Goal: Transaction & Acquisition: Subscribe to service/newsletter

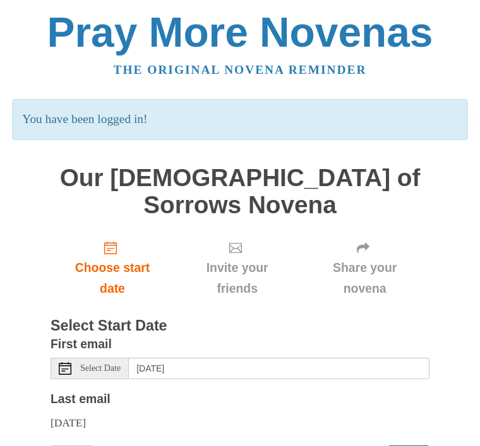
scroll to position [30, 0]
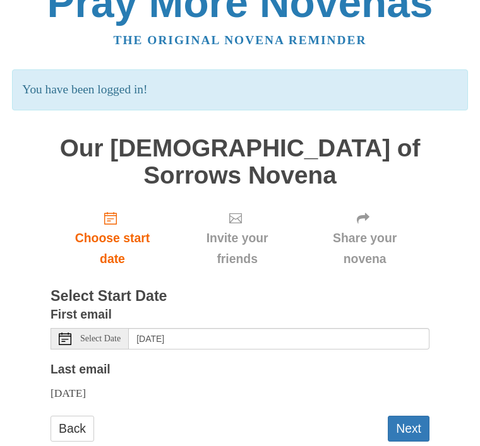
click at [413, 416] on button "Next" at bounding box center [408, 429] width 42 height 26
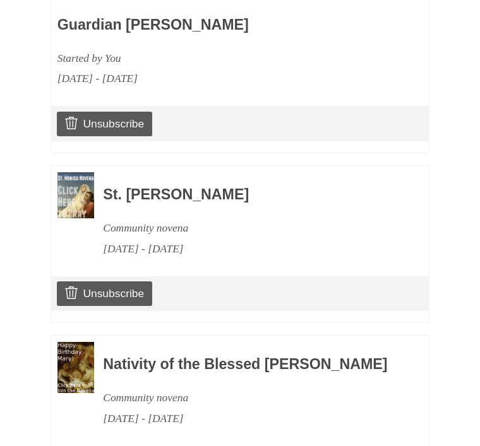
scroll to position [1028, 0]
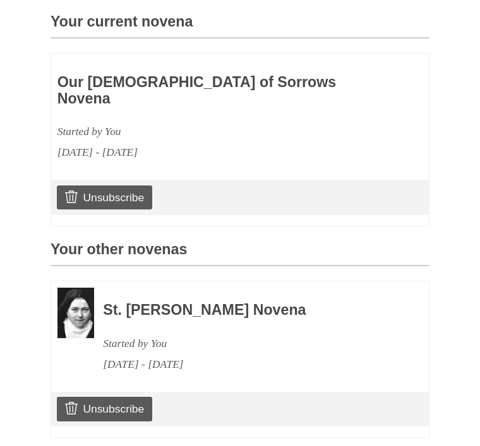
scroll to position [362, 0]
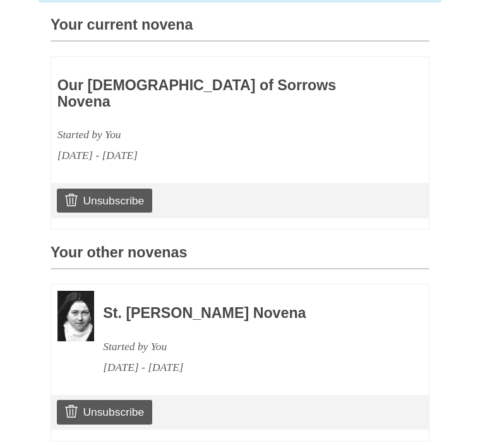
click at [126, 189] on link "Unsubscribe" at bounding box center [104, 201] width 95 height 24
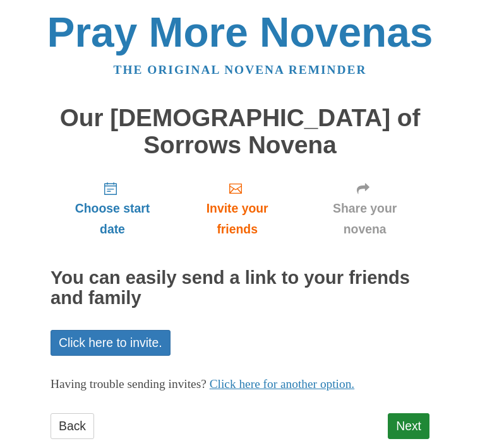
click at [413, 413] on link "Next" at bounding box center [408, 426] width 42 height 26
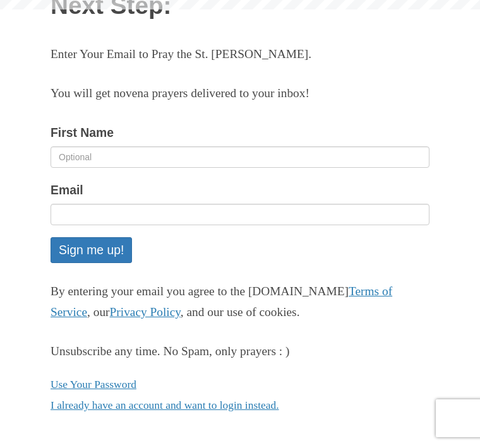
scroll to position [112, 0]
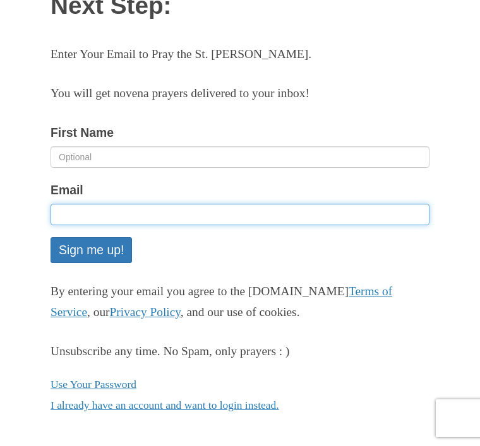
click at [82, 211] on input "Email" at bounding box center [239, 214] width 379 height 21
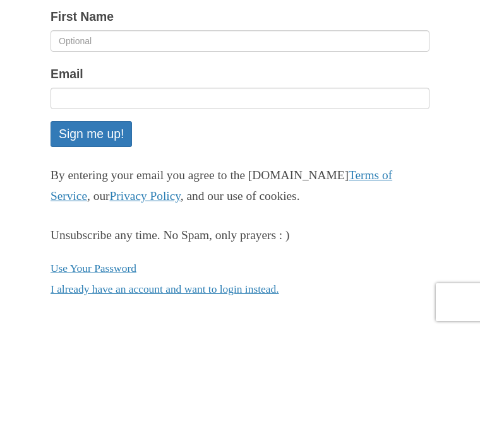
click at [103, 237] on button "Sign me up!" at bounding box center [90, 250] width 81 height 26
